Goal: Task Accomplishment & Management: Manage account settings

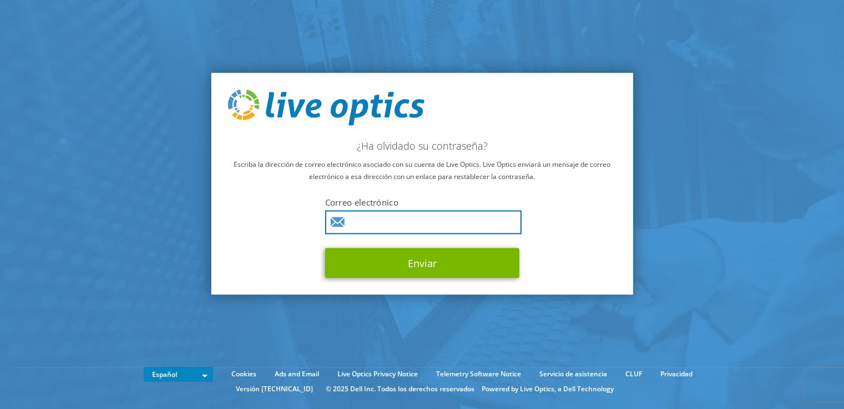
click at [411, 220] on input "text" at bounding box center [423, 223] width 196 height 24
type input "sgonzalez@visiotic.com"
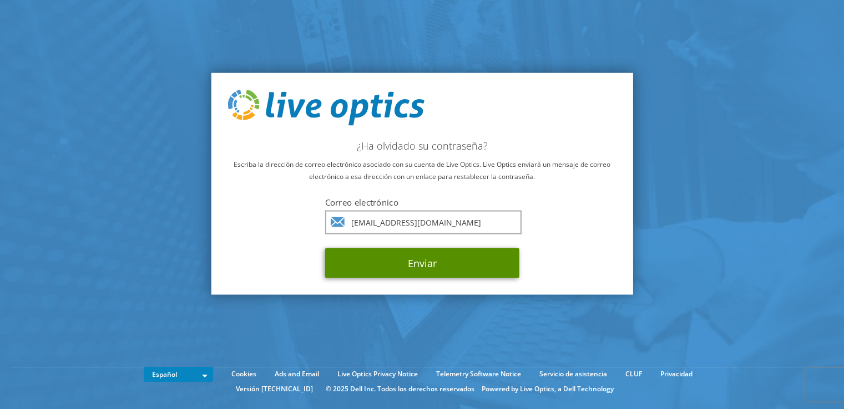
click at [424, 265] on button "Enviar" at bounding box center [422, 264] width 194 height 30
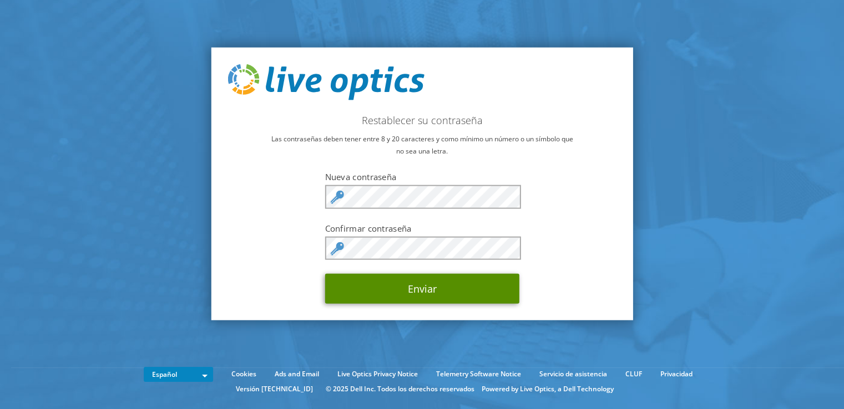
click at [403, 290] on button "Enviar" at bounding box center [422, 289] width 194 height 30
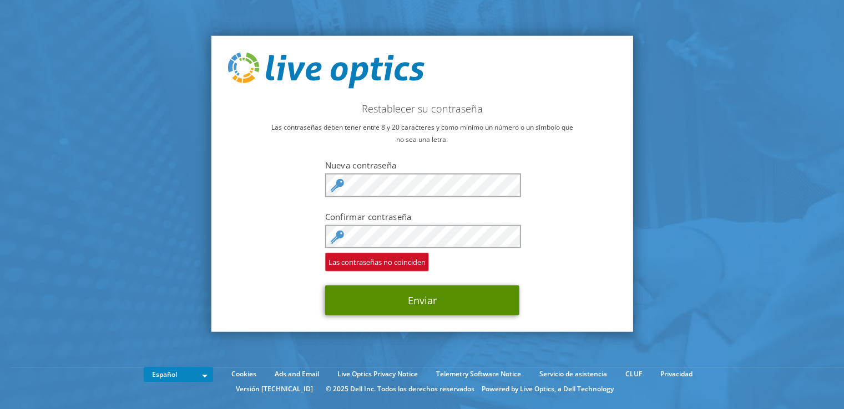
click at [406, 298] on button "Enviar" at bounding box center [422, 301] width 194 height 30
